Goal: Task Accomplishment & Management: Manage account settings

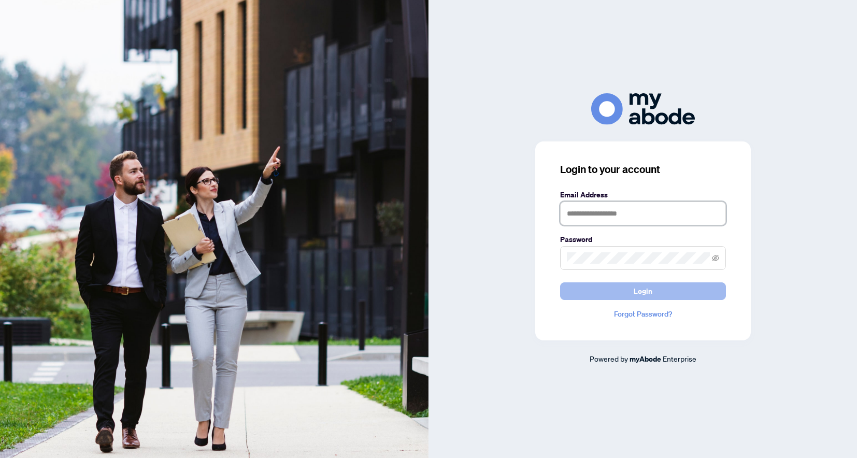
type input "**********"
click at [644, 295] on span "Login" at bounding box center [643, 291] width 19 height 17
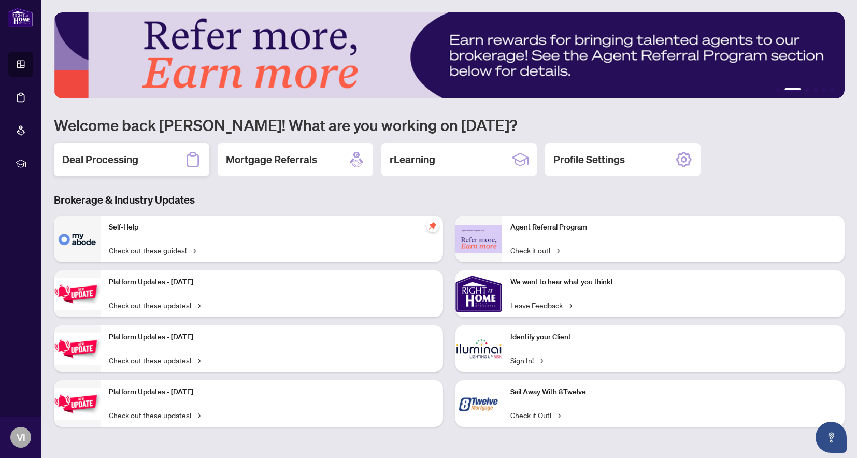
click at [110, 160] on h2 "Deal Processing" at bounding box center [100, 159] width 76 height 15
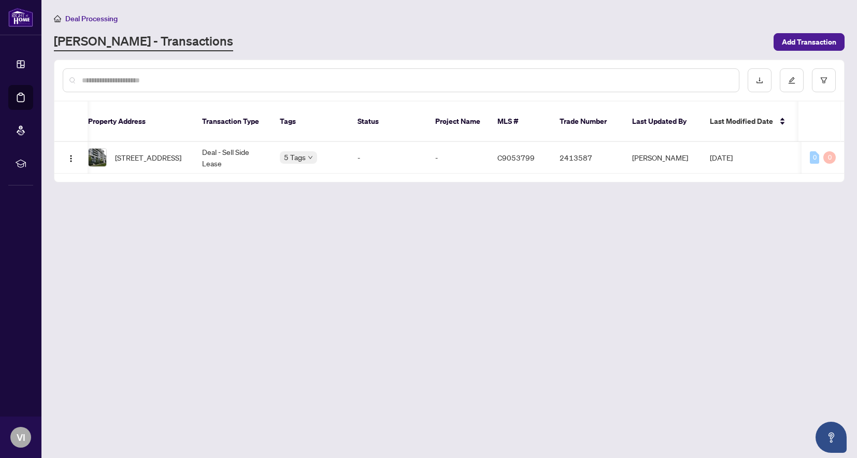
scroll to position [0, 83]
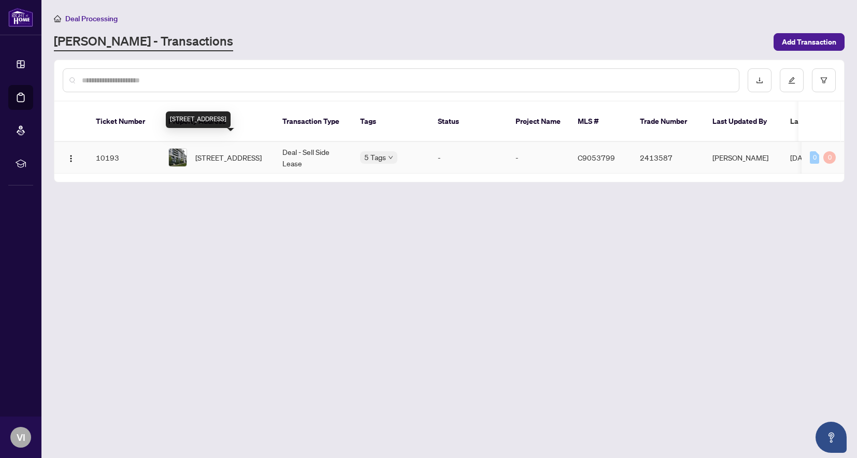
click at [213, 152] on span "[STREET_ADDRESS]" at bounding box center [228, 157] width 66 height 11
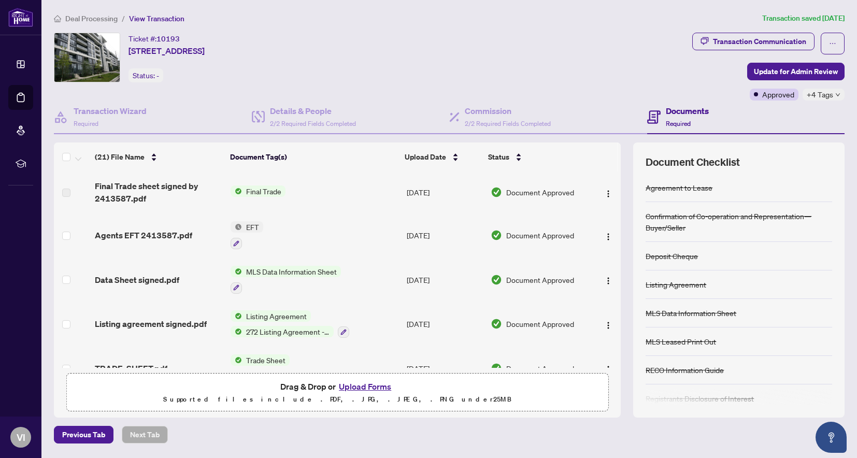
click at [95, 18] on span "Deal Processing" at bounding box center [91, 18] width 52 height 9
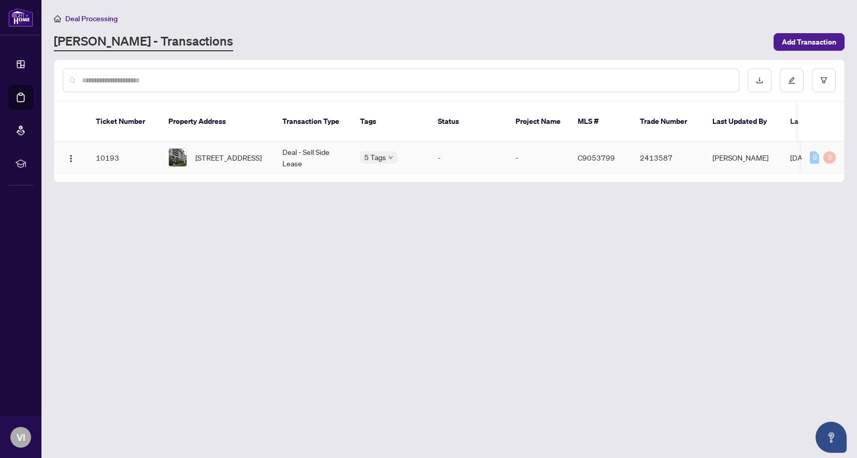
drag, startPoint x: 761, startPoint y: 151, endPoint x: 714, endPoint y: 141, distance: 48.3
click at [714, 142] on td "[PERSON_NAME]" at bounding box center [743, 158] width 78 height 32
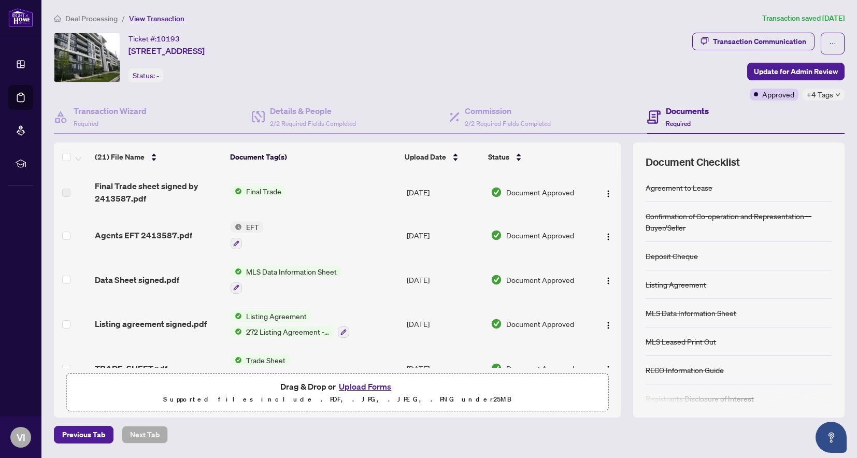
click at [91, 16] on span "Deal Processing" at bounding box center [91, 18] width 52 height 9
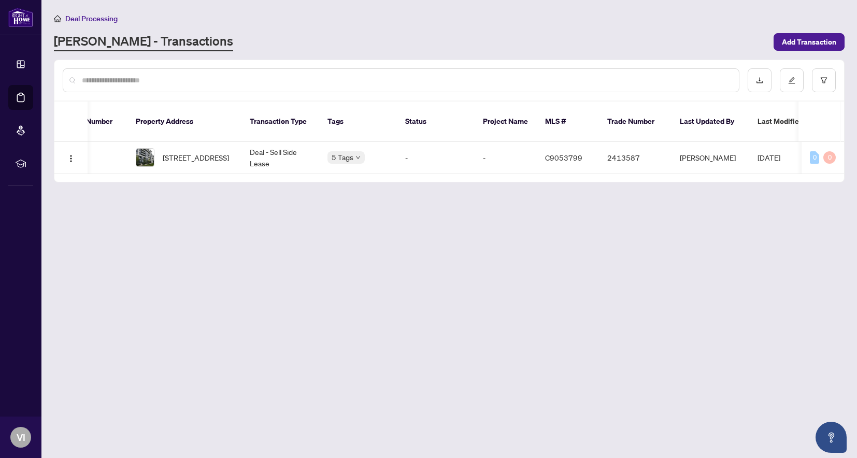
scroll to position [0, 61]
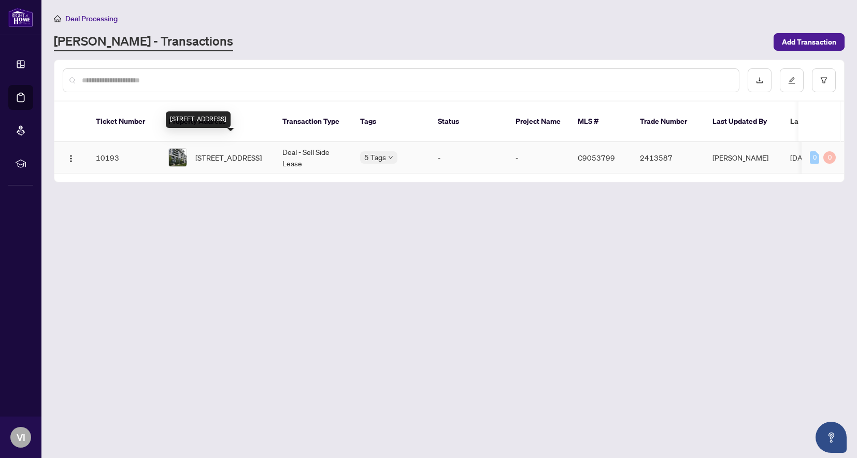
click at [232, 152] on span "[STREET_ADDRESS]" at bounding box center [228, 157] width 66 height 11
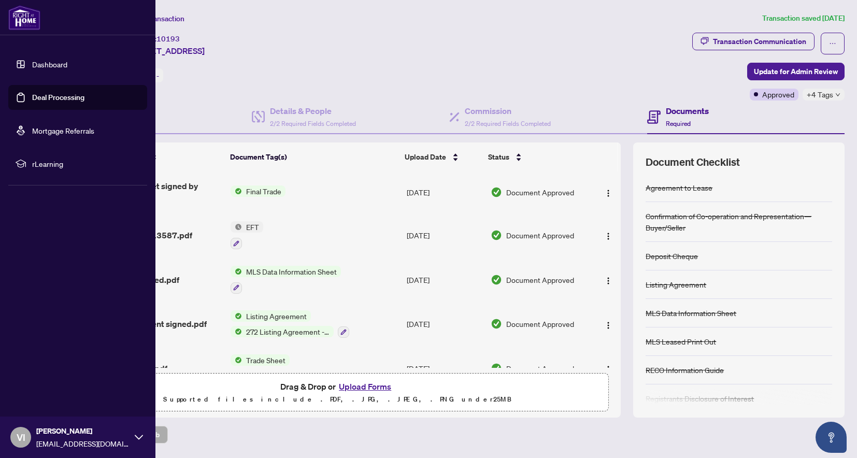
click at [32, 60] on link "Dashboard" at bounding box center [49, 64] width 35 height 9
